Goal: Information Seeking & Learning: Learn about a topic

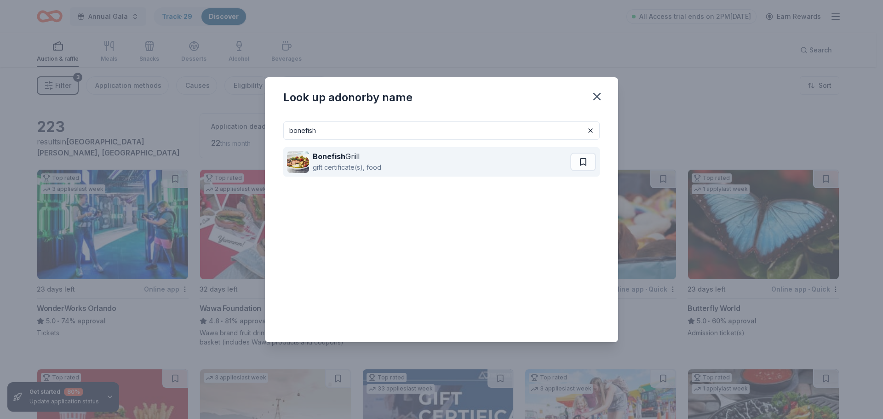
click at [412, 164] on div "Bonefish Gr i ll gift certificate(s), food" at bounding box center [428, 161] width 283 height 29
